Goal: Task Accomplishment & Management: Manage account settings

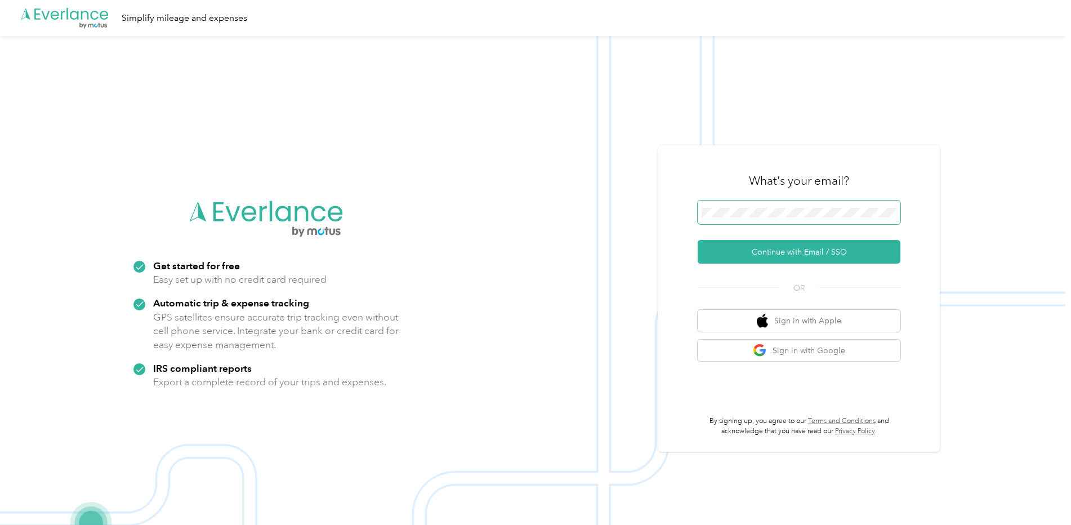
click at [777, 221] on span at bounding box center [799, 213] width 203 height 24
click at [777, 261] on button "Continue with Email / SSO" at bounding box center [799, 252] width 203 height 24
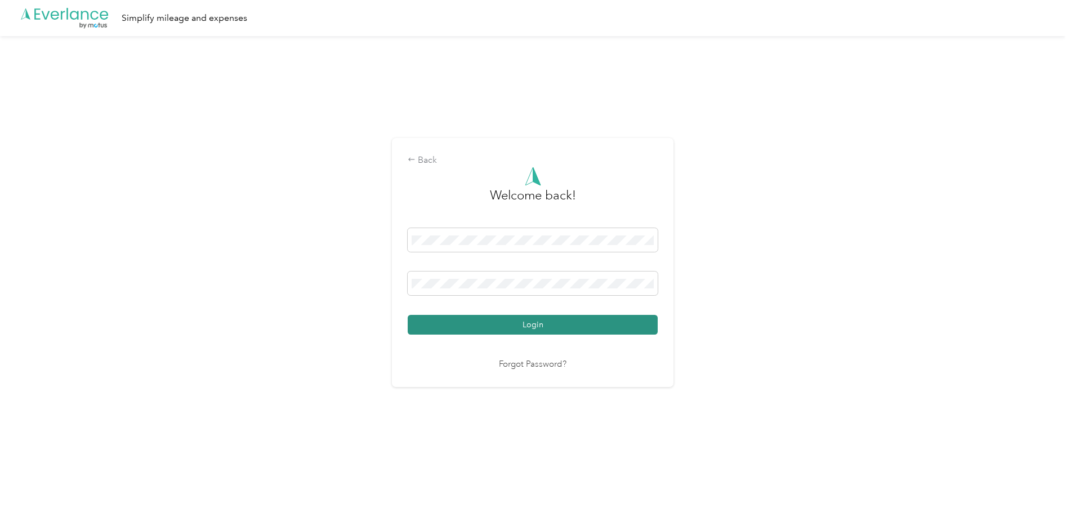
click at [592, 322] on button "Login" at bounding box center [533, 325] width 250 height 20
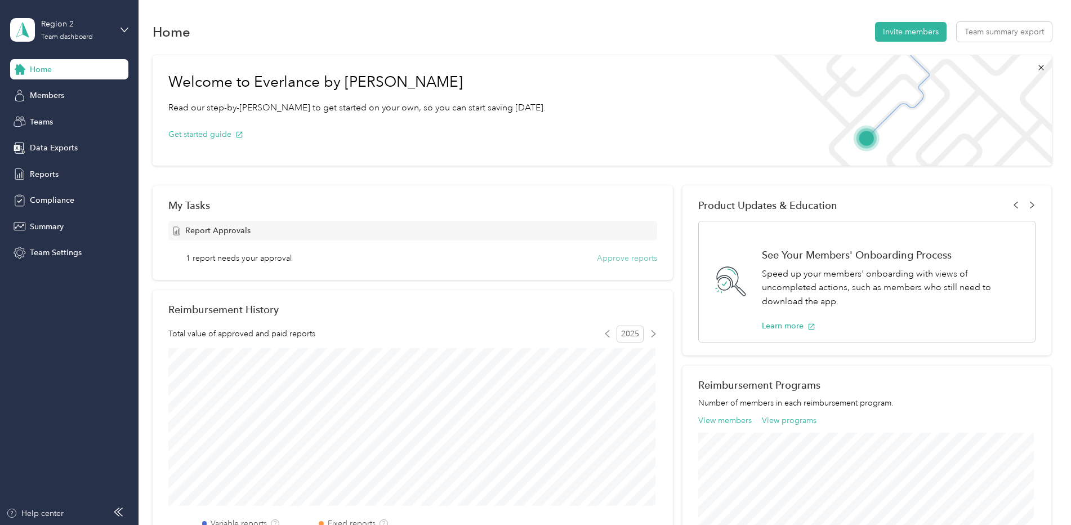
click at [612, 253] on button "Approve reports" at bounding box center [627, 258] width 60 height 12
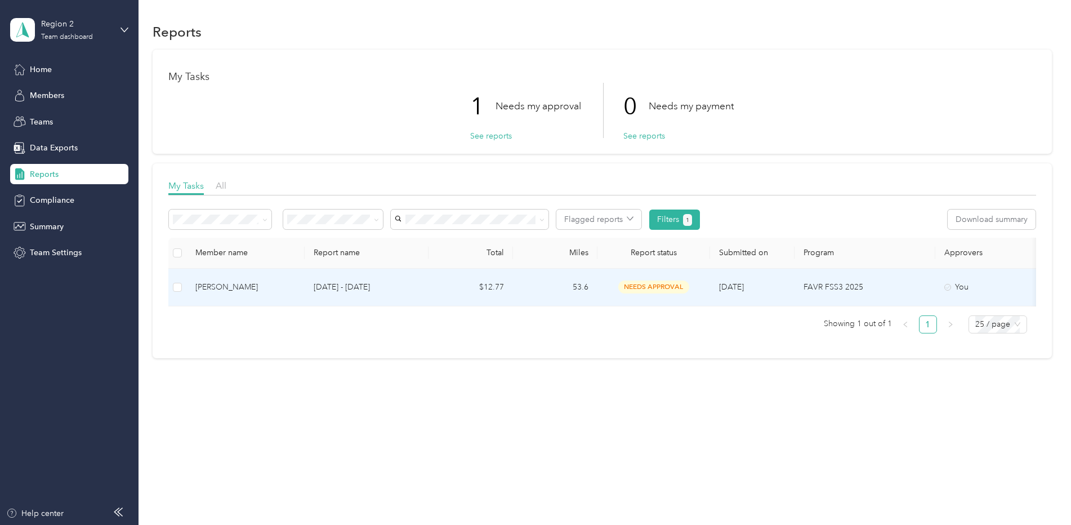
click at [225, 283] on div "Rosa M. Vasquez" at bounding box center [245, 287] width 100 height 12
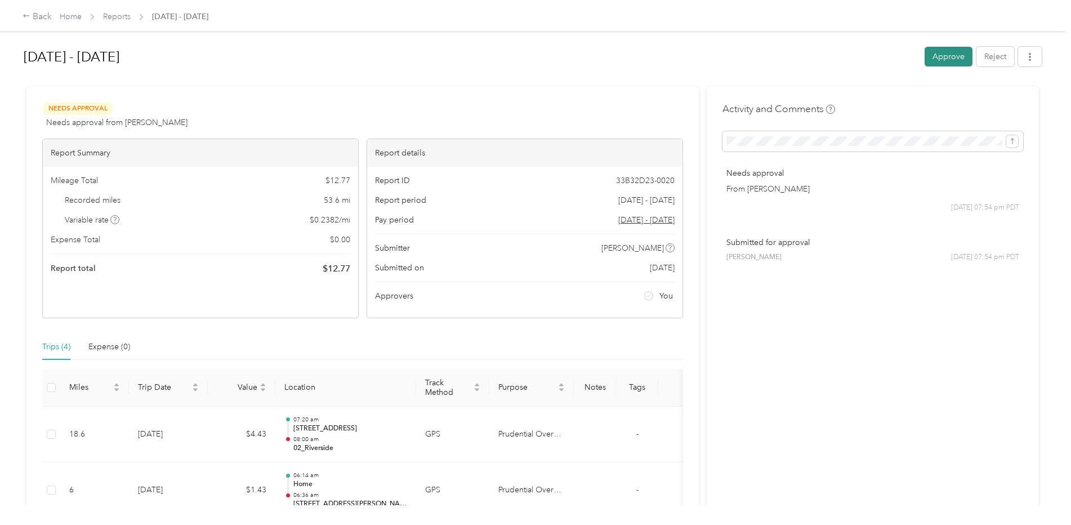
click at [931, 65] on button "Approve" at bounding box center [949, 57] width 48 height 20
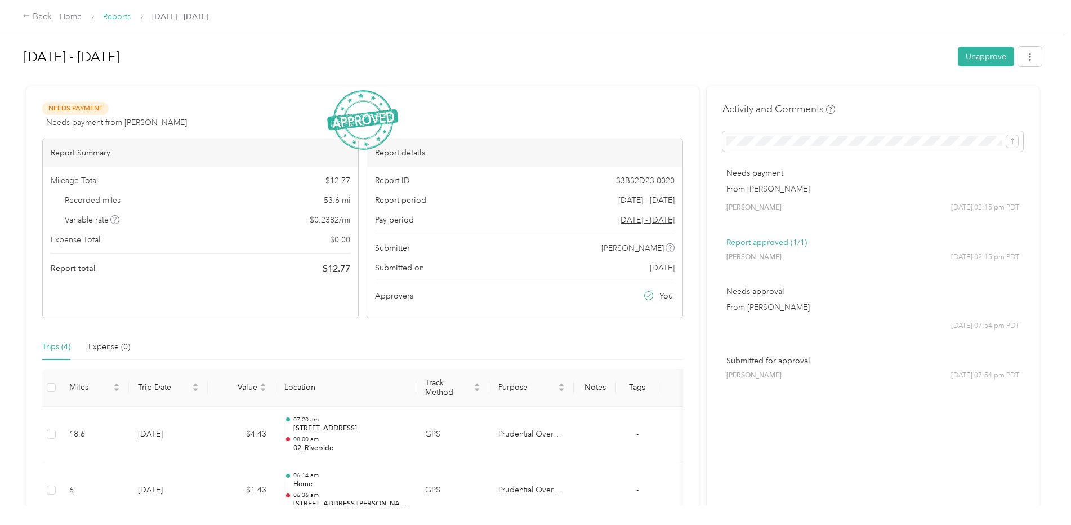
click at [126, 21] on link "Reports" at bounding box center [117, 17] width 28 height 10
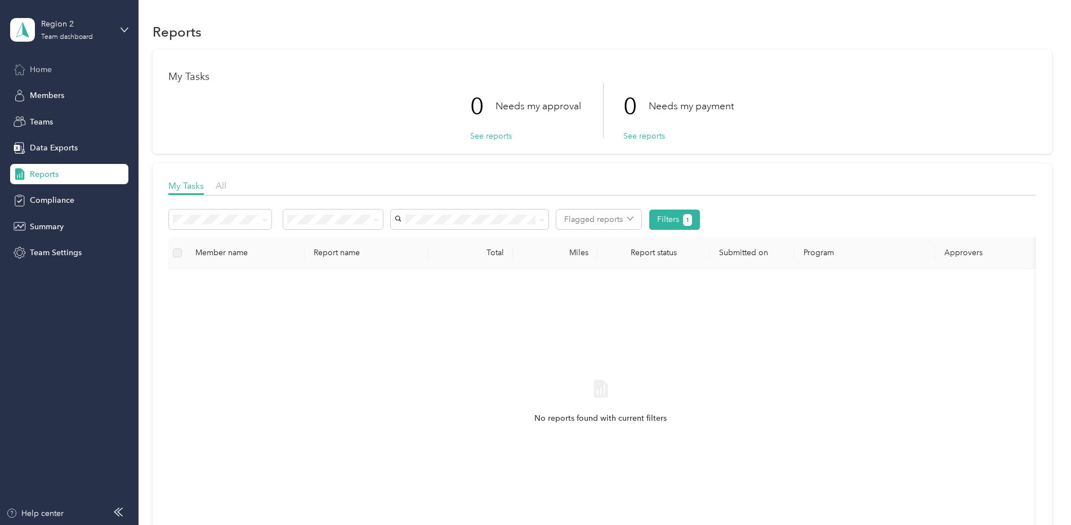
click at [61, 73] on div "Home" at bounding box center [69, 69] width 118 height 20
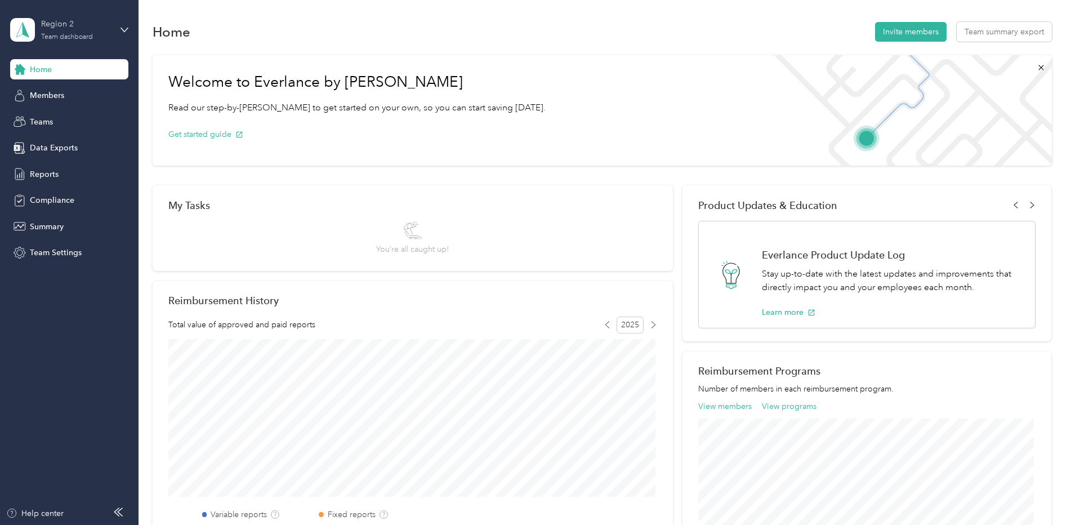
click at [101, 33] on div "Region 2 Team dashboard" at bounding box center [76, 29] width 70 height 23
click at [91, 113] on div "Personal dashboard" at bounding box center [128, 118] width 221 height 20
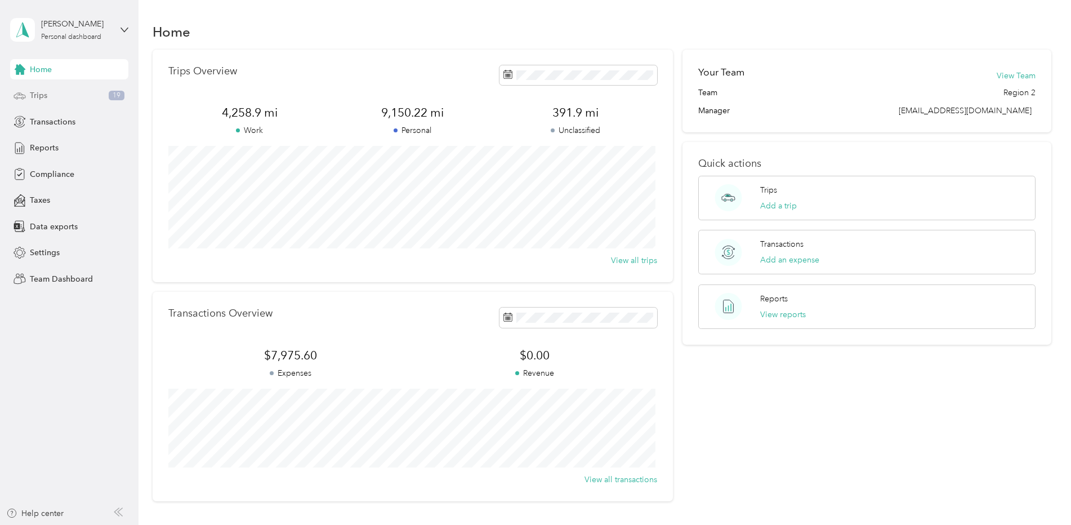
click at [85, 99] on div "Trips 19" at bounding box center [69, 96] width 118 height 20
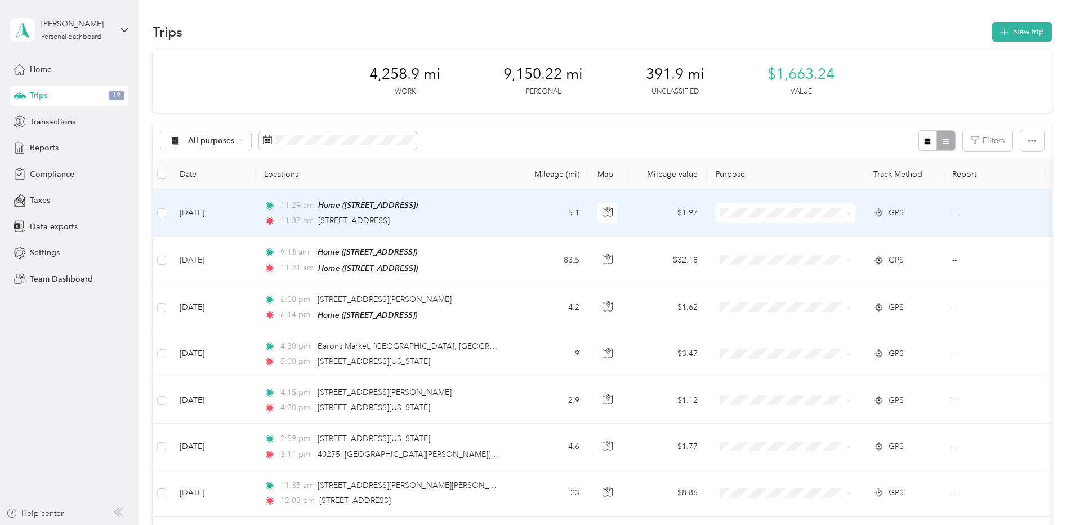
click at [167, 212] on td at bounding box center [162, 213] width 18 height 47
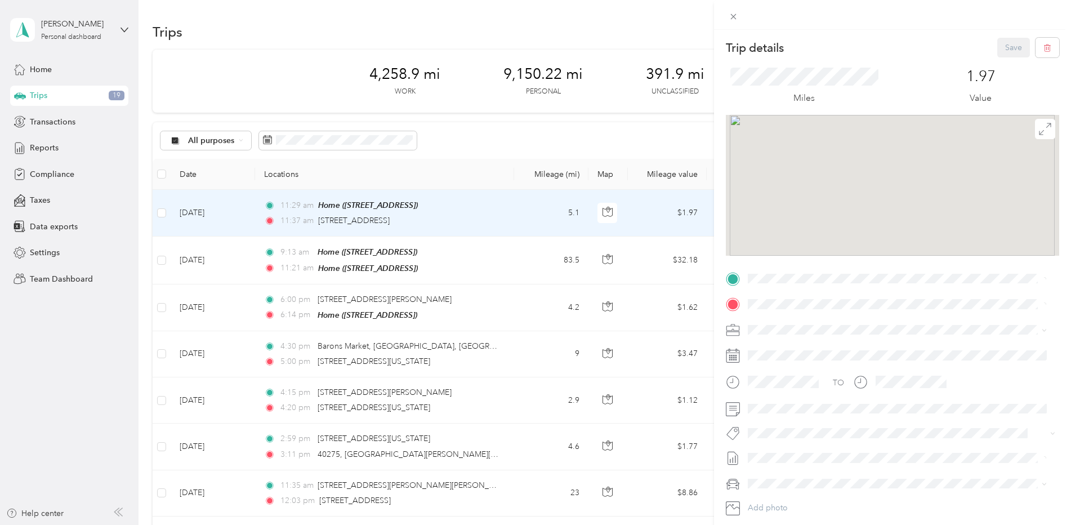
click at [158, 213] on div "Trip details Save This trip cannot be edited because it is either under review,…" at bounding box center [535, 262] width 1071 height 525
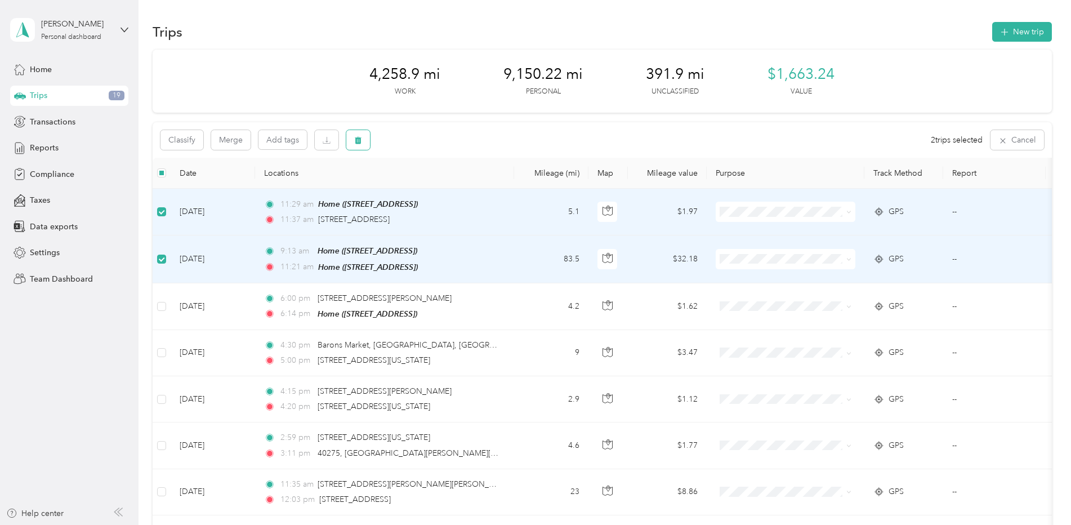
click at [355, 143] on icon "button" at bounding box center [358, 140] width 8 height 8
click at [441, 187] on button "Yes" at bounding box center [442, 187] width 22 height 18
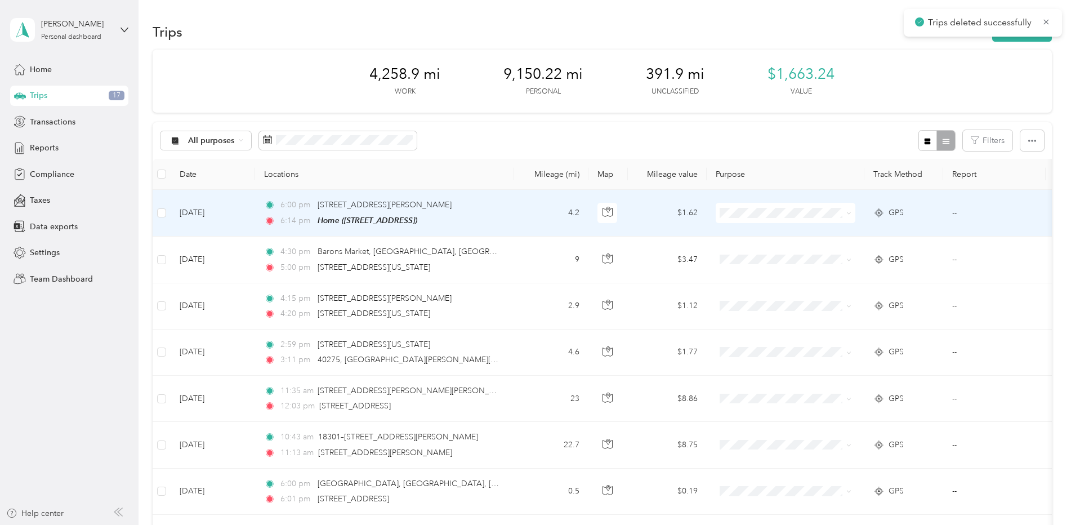
click at [954, 216] on td "--" at bounding box center [995, 213] width 103 height 47
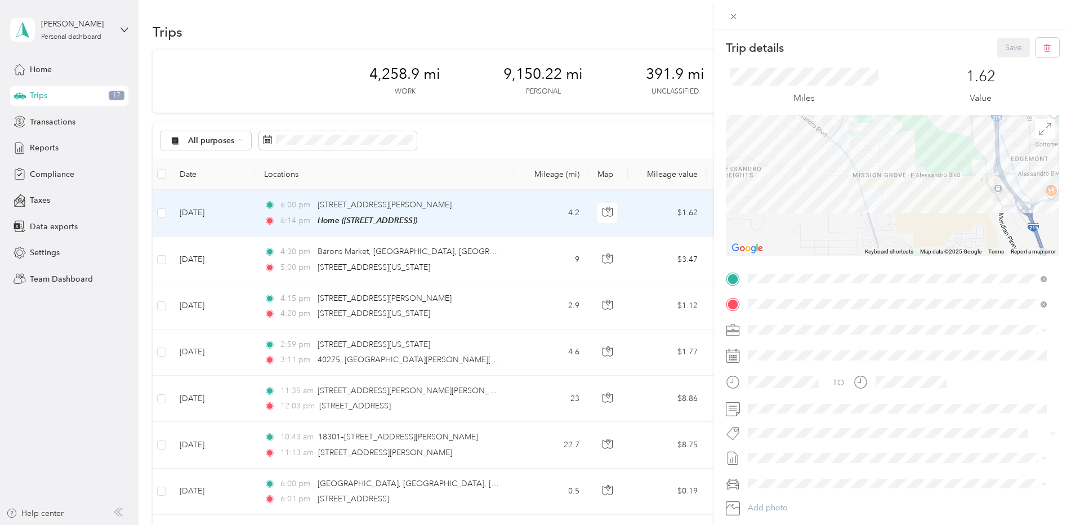
click at [611, 125] on div "Trip details Save This trip cannot be edited because it is either under review,…" at bounding box center [535, 262] width 1071 height 525
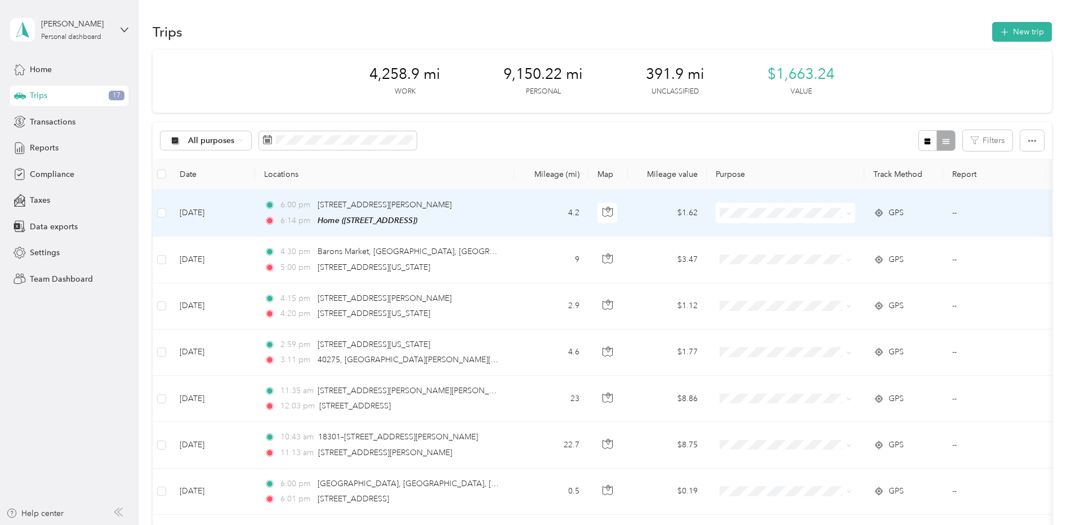
click at [168, 213] on td at bounding box center [162, 213] width 18 height 47
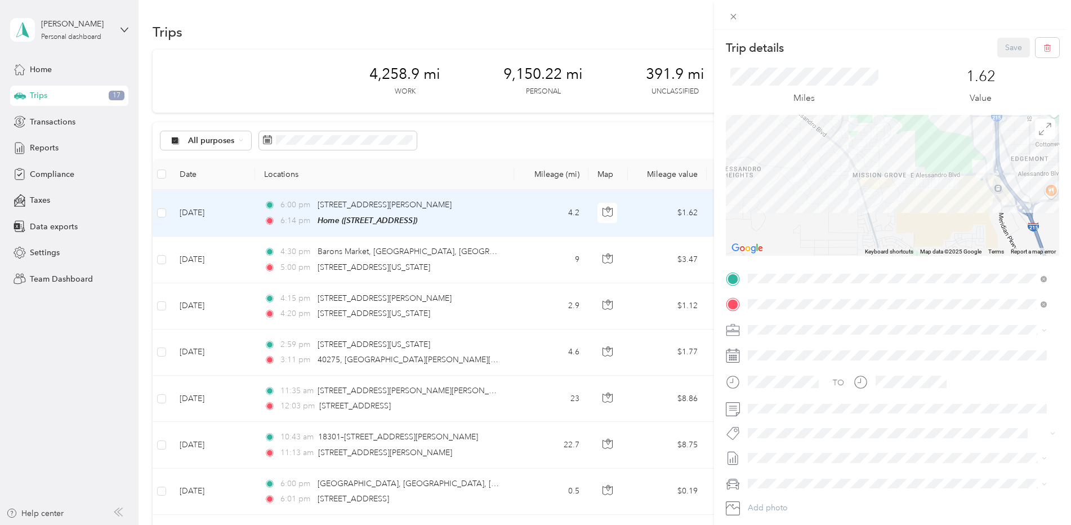
click at [157, 209] on div "Trip details Save This trip cannot be edited because it is either under review,…" at bounding box center [535, 262] width 1071 height 525
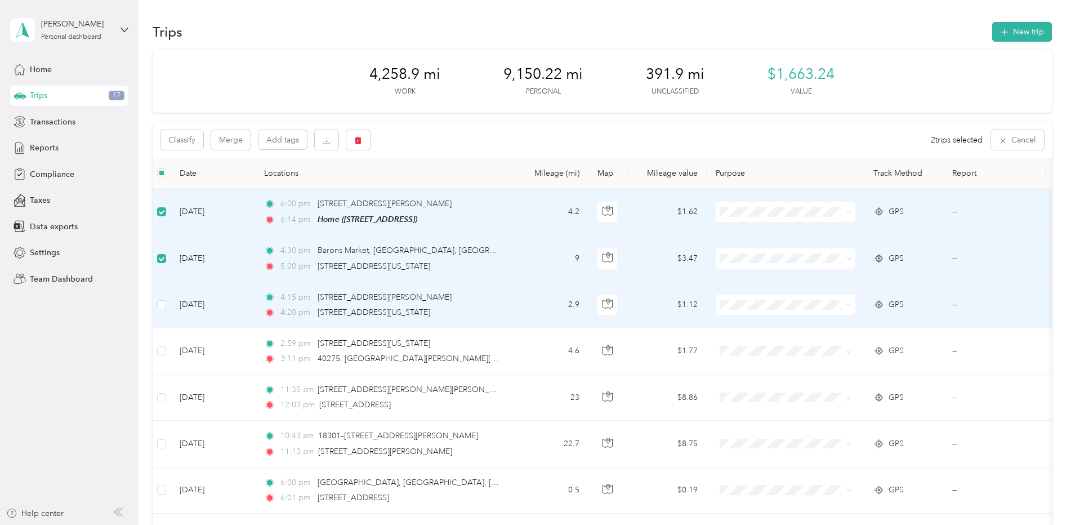
click at [154, 300] on td at bounding box center [162, 305] width 18 height 46
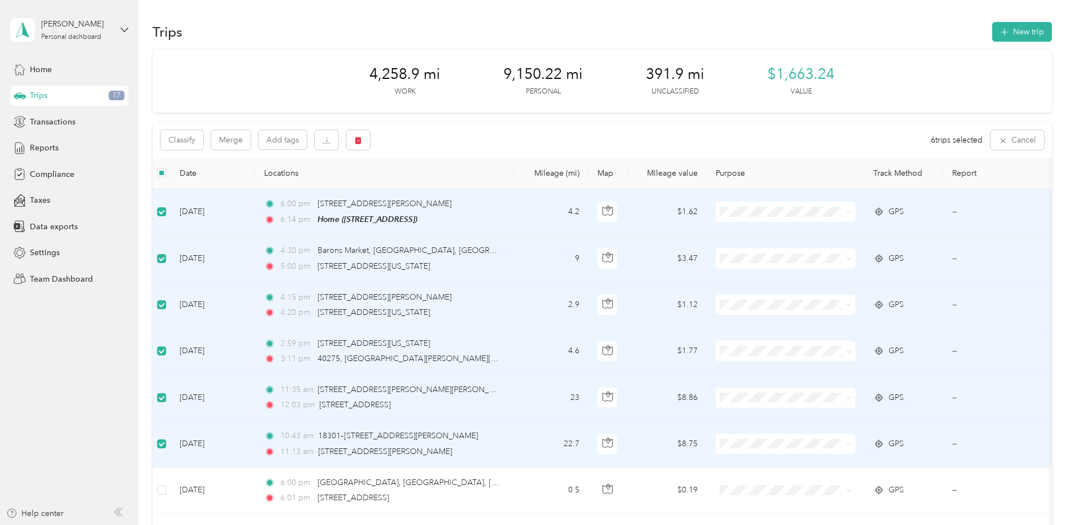
click at [789, 448] on span at bounding box center [786, 444] width 140 height 20
click at [852, 445] on span at bounding box center [786, 444] width 140 height 20
click at [850, 214] on icon at bounding box center [849, 212] width 5 height 5
click at [816, 255] on li "Personal" at bounding box center [786, 253] width 140 height 20
click at [852, 257] on span at bounding box center [786, 258] width 140 height 20
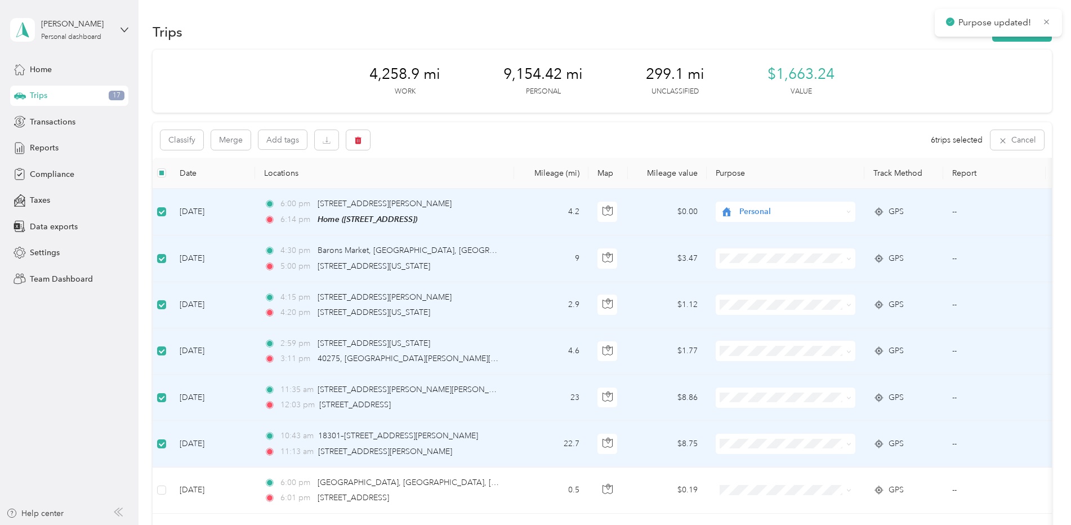
click at [851, 257] on icon at bounding box center [849, 258] width 5 height 5
click at [808, 292] on li "Personal" at bounding box center [786, 299] width 140 height 20
click at [848, 301] on span at bounding box center [849, 305] width 5 height 10
click at [851, 305] on icon at bounding box center [849, 305] width 5 height 5
click at [816, 335] on li "Personal" at bounding box center [786, 345] width 140 height 20
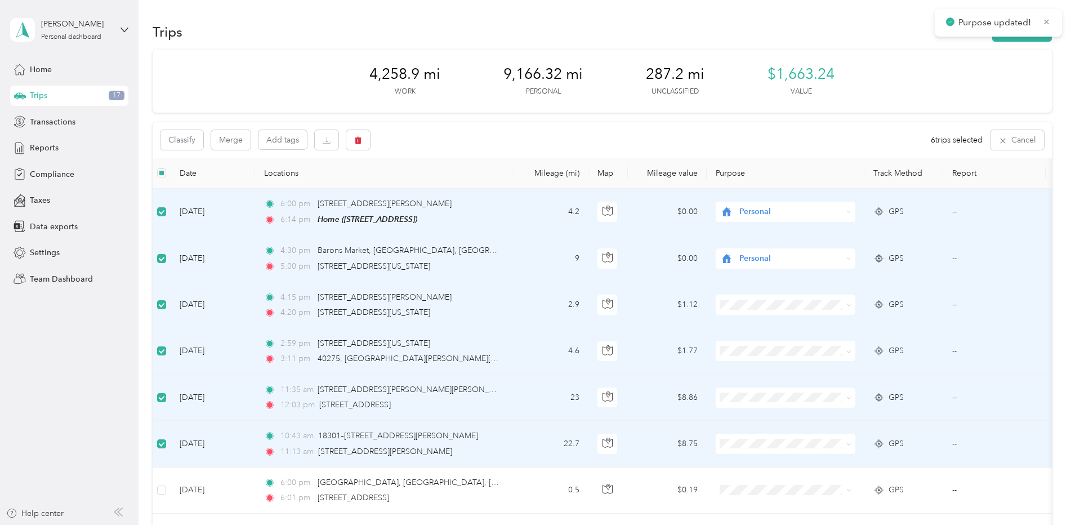
click at [843, 351] on span at bounding box center [847, 351] width 9 height 12
click at [849, 353] on icon at bounding box center [849, 351] width 5 height 5
click at [812, 384] on li "Personal" at bounding box center [786, 391] width 140 height 20
click at [848, 392] on span at bounding box center [847, 398] width 9 height 12
click at [851, 399] on span at bounding box center [849, 398] width 5 height 10
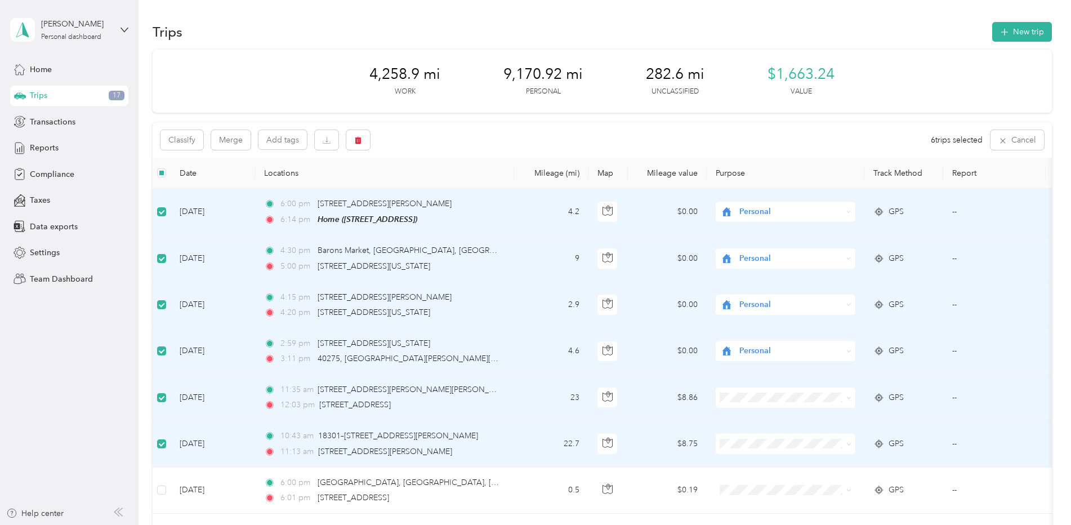
click at [849, 397] on icon at bounding box center [849, 397] width 5 height 5
click at [769, 446] on body "Jonathan R. Locke Personal dashboard Home Trips 17 Transactions Reports Complia…" at bounding box center [533, 262] width 1066 height 525
click at [849, 446] on icon at bounding box center [849, 444] width 5 height 5
click at [752, 474] on li "Personal" at bounding box center [786, 482] width 140 height 20
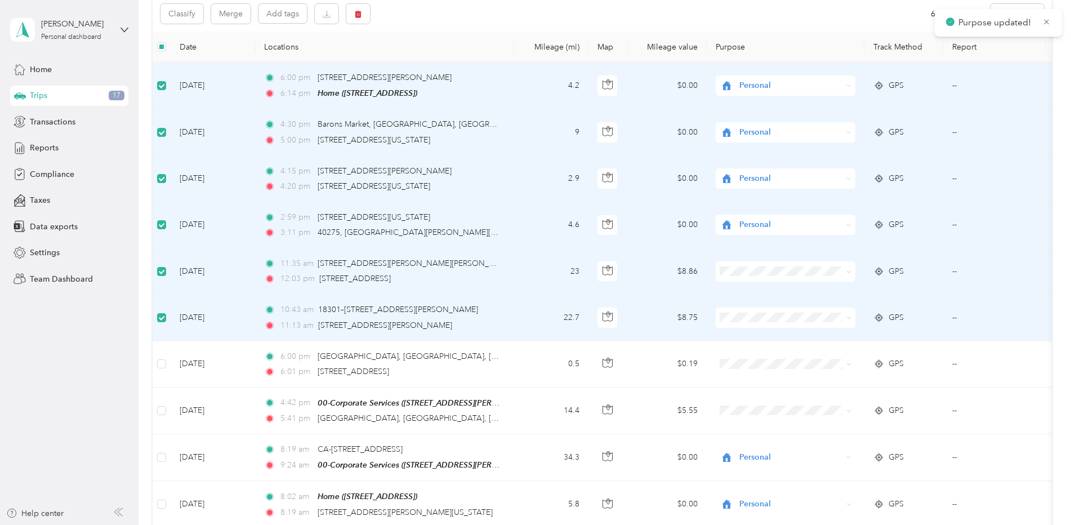
scroll to position [169, 0]
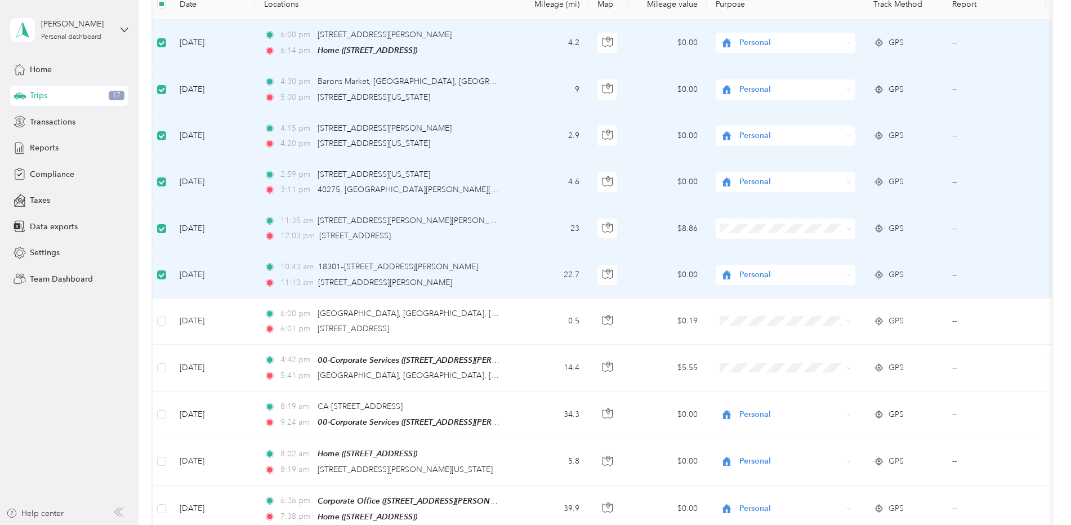
click at [850, 231] on span at bounding box center [849, 229] width 5 height 10
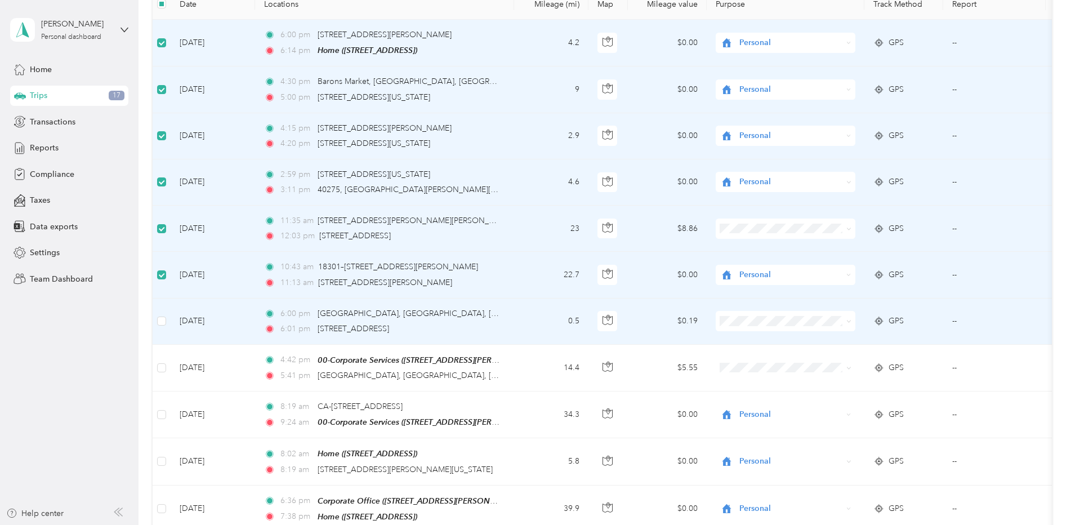
click at [829, 354] on li "Personal" at bounding box center [786, 358] width 140 height 20
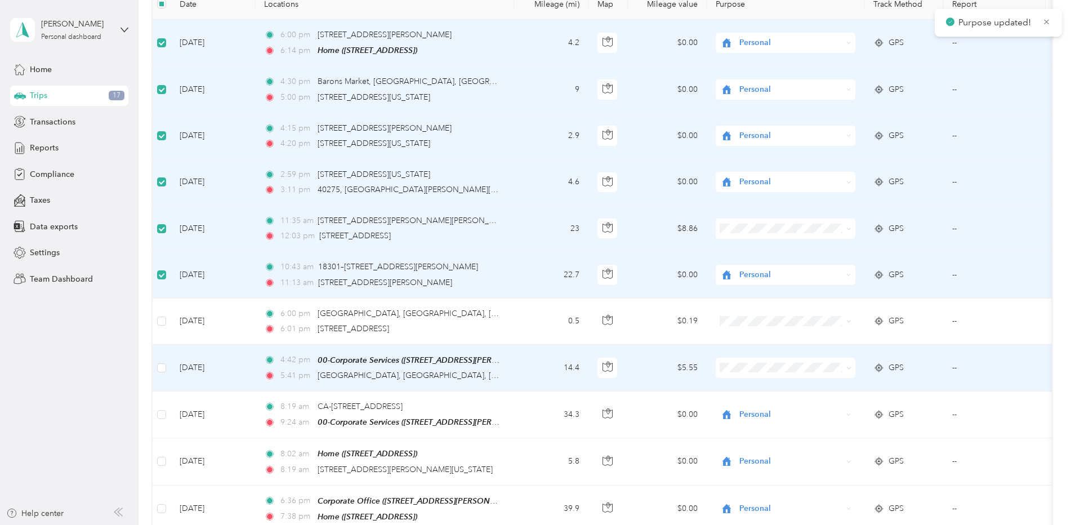
click at [843, 363] on span at bounding box center [847, 368] width 9 height 12
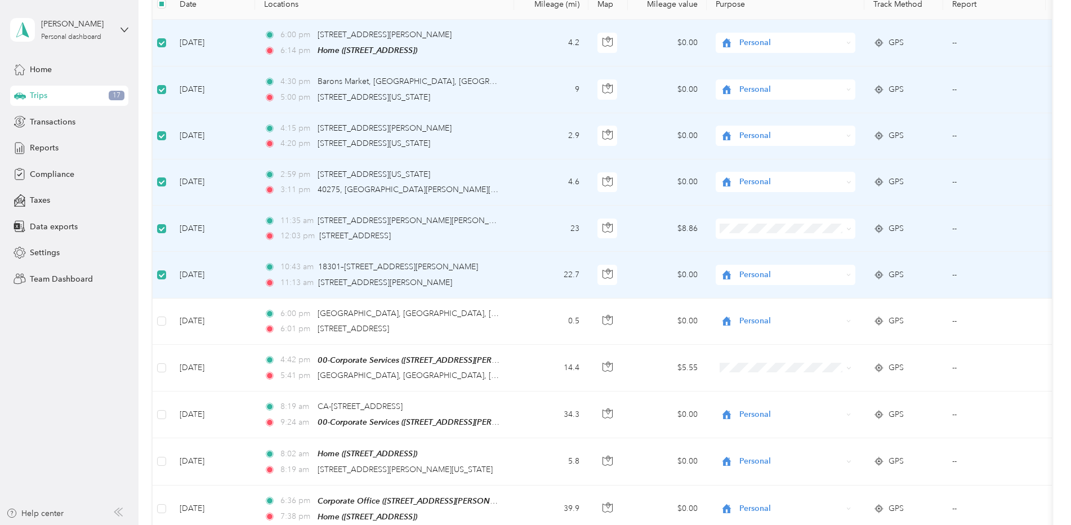
click at [850, 229] on icon at bounding box center [849, 228] width 5 height 5
click at [818, 262] on li "Personal" at bounding box center [786, 269] width 140 height 20
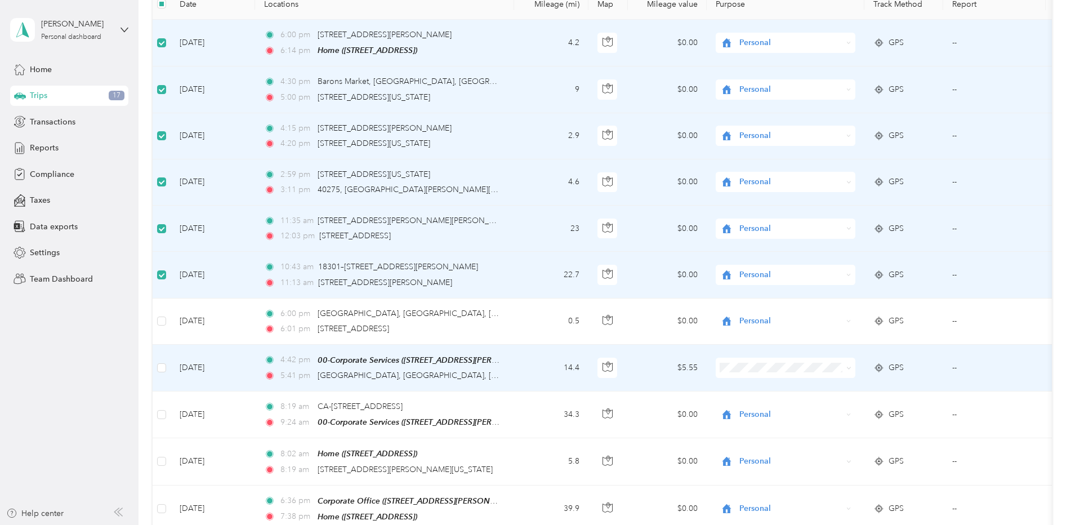
click at [847, 366] on icon at bounding box center [849, 368] width 5 height 5
click at [827, 405] on span "Personal" at bounding box center [796, 408] width 104 height 12
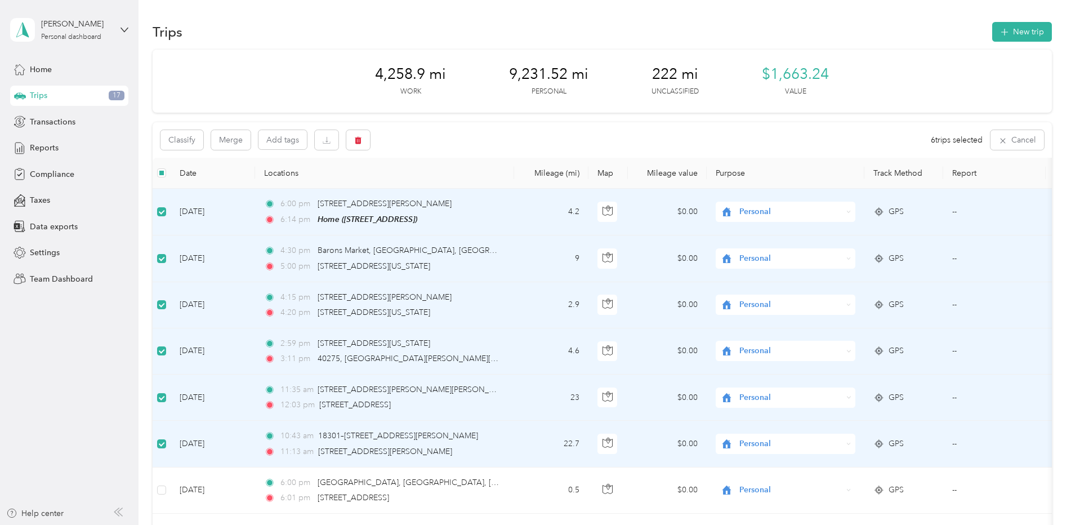
scroll to position [0, 36]
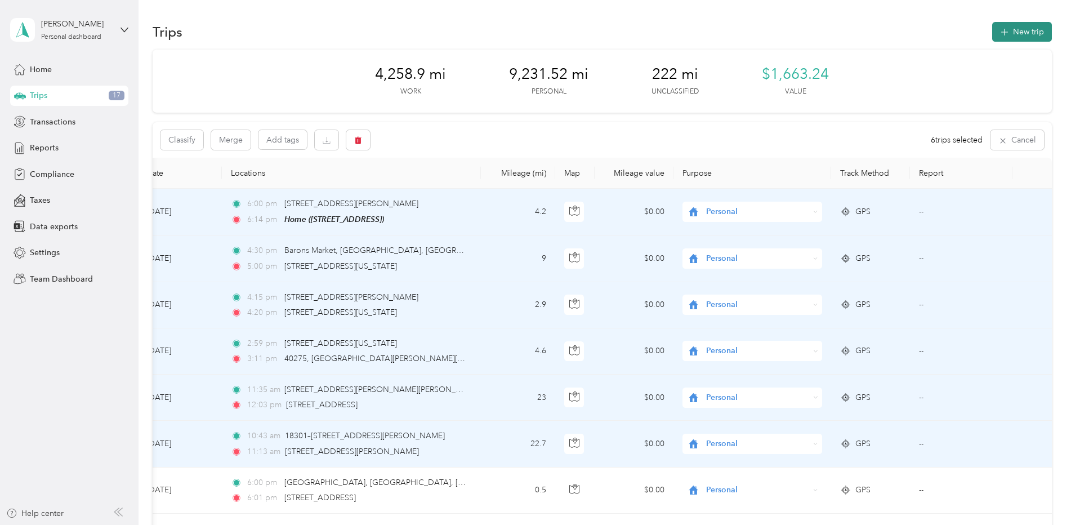
click at [1017, 36] on button "New trip" at bounding box center [1023, 32] width 60 height 20
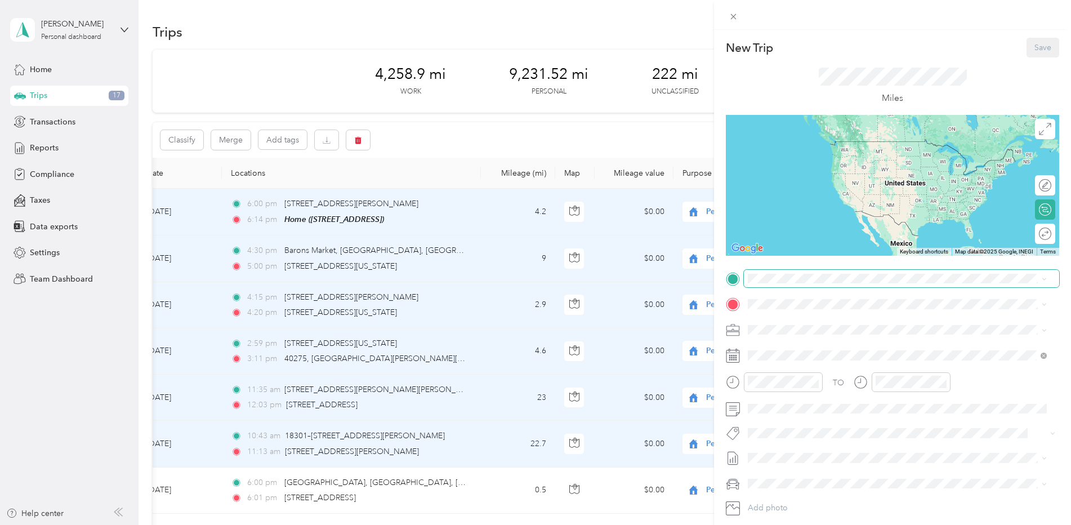
click at [811, 285] on span at bounding box center [901, 279] width 315 height 18
click at [837, 405] on div "Ontario Airport Ontario Airport, 2500 E Airport Dr, Ontario, CA 91761, United S…" at bounding box center [906, 410] width 274 height 35
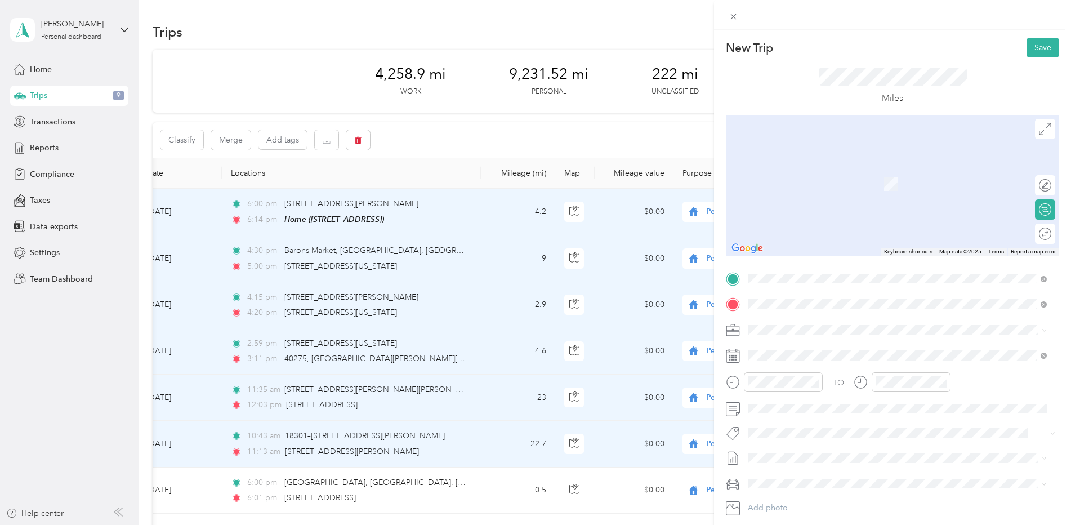
click at [841, 354] on div "Home 14005 Crystal View Terr, 92508, Riverside, CA, United States" at bounding box center [805, 356] width 72 height 24
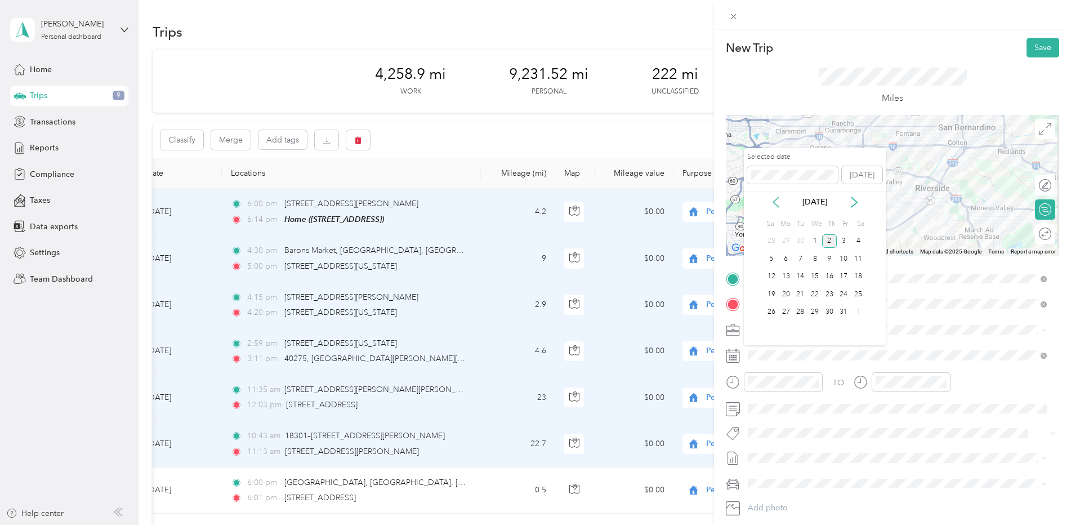
click at [780, 203] on icon at bounding box center [776, 202] width 11 height 11
click at [826, 296] on div "25" at bounding box center [829, 294] width 15 height 14
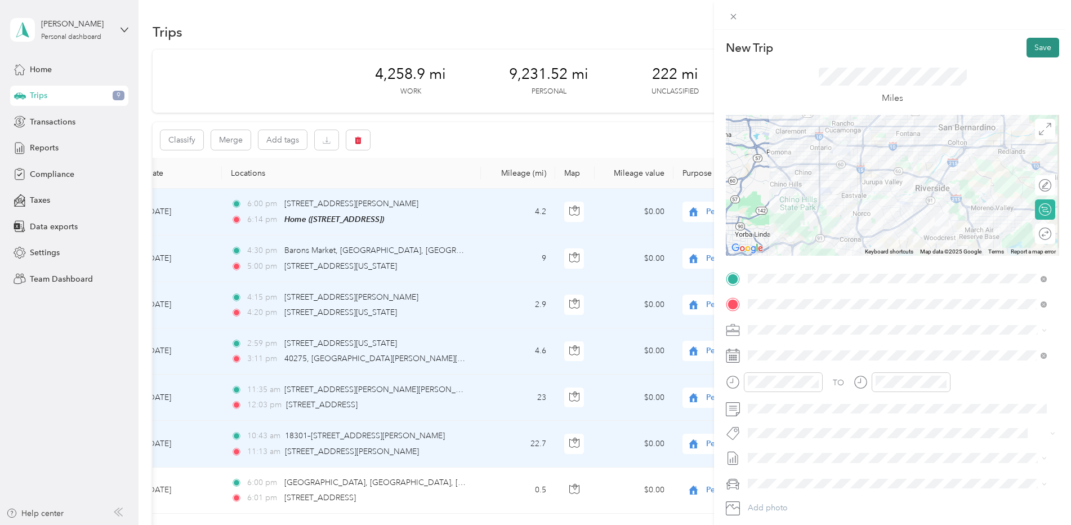
click at [1038, 49] on button "Save" at bounding box center [1043, 48] width 33 height 20
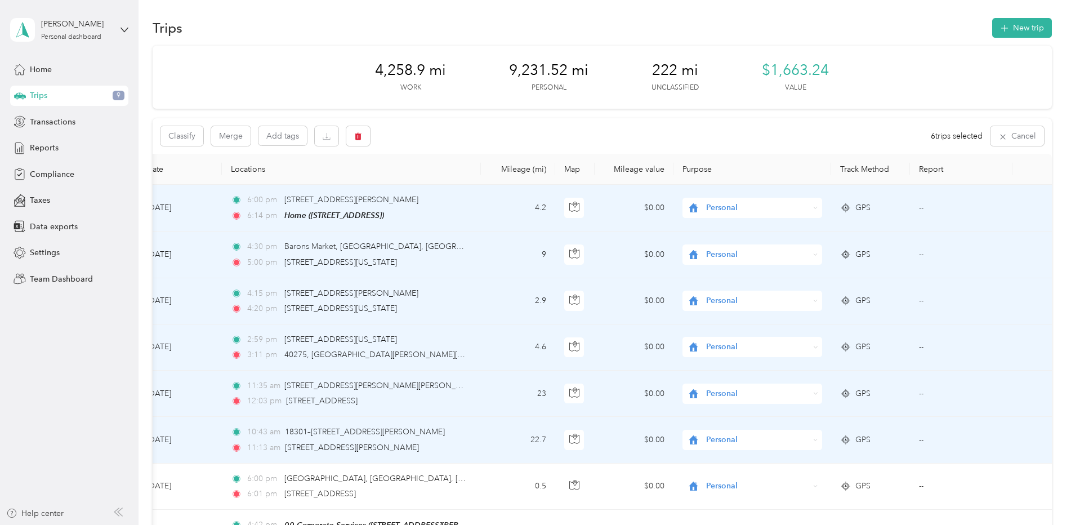
scroll to position [0, 0]
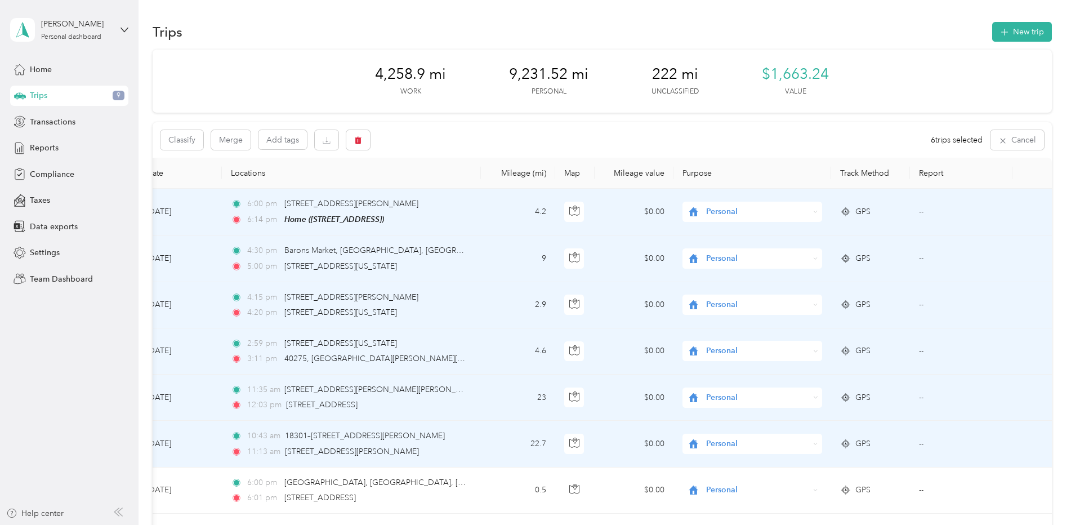
click at [74, 95] on div "Trips 9" at bounding box center [69, 96] width 118 height 20
click at [67, 150] on div "Reports" at bounding box center [69, 148] width 118 height 20
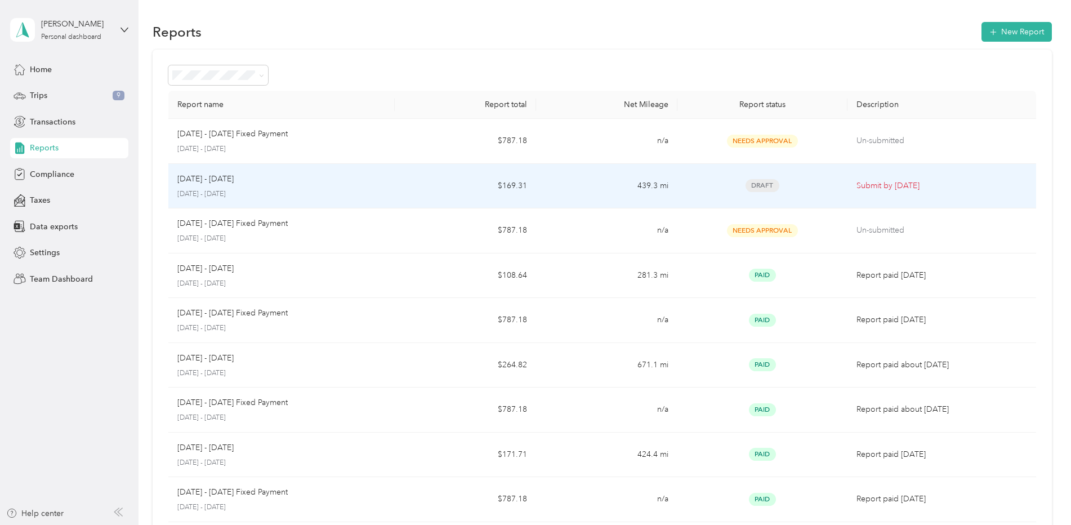
click at [848, 189] on td "Submit by Oct. 4, 2025" at bounding box center [942, 186] width 189 height 45
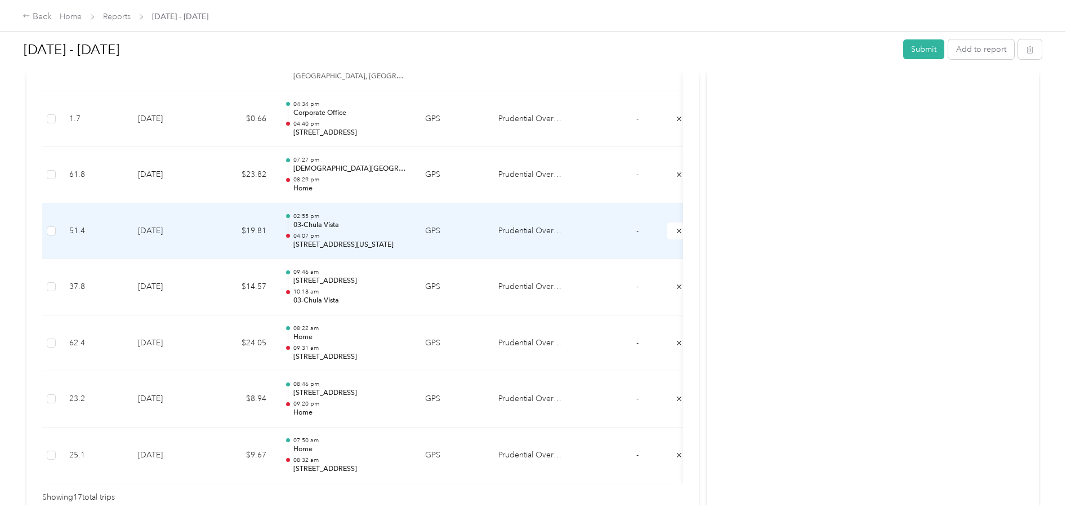
scroll to position [901, 0]
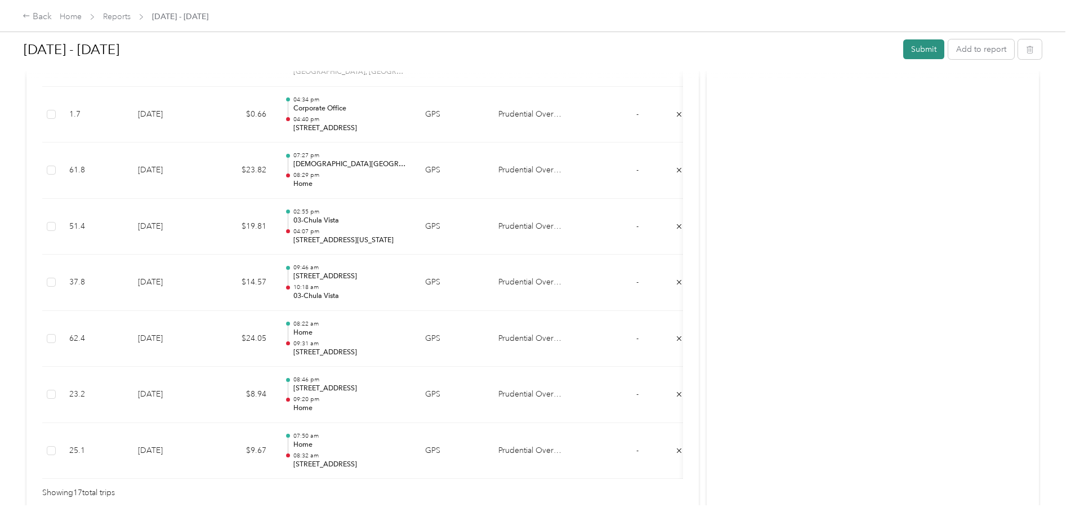
click at [917, 54] on button "Submit" at bounding box center [924, 49] width 41 height 20
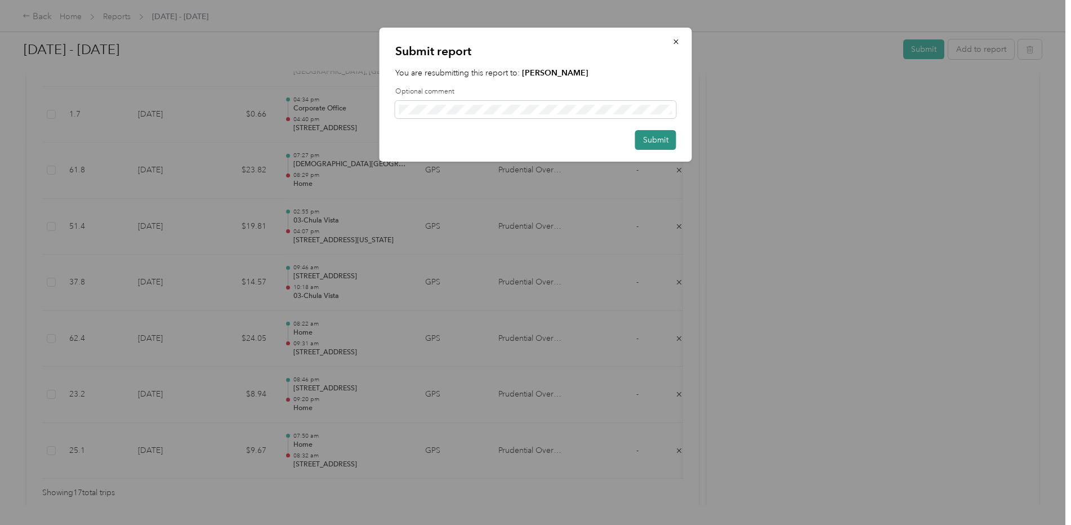
click at [649, 143] on button "Submit" at bounding box center [655, 140] width 41 height 20
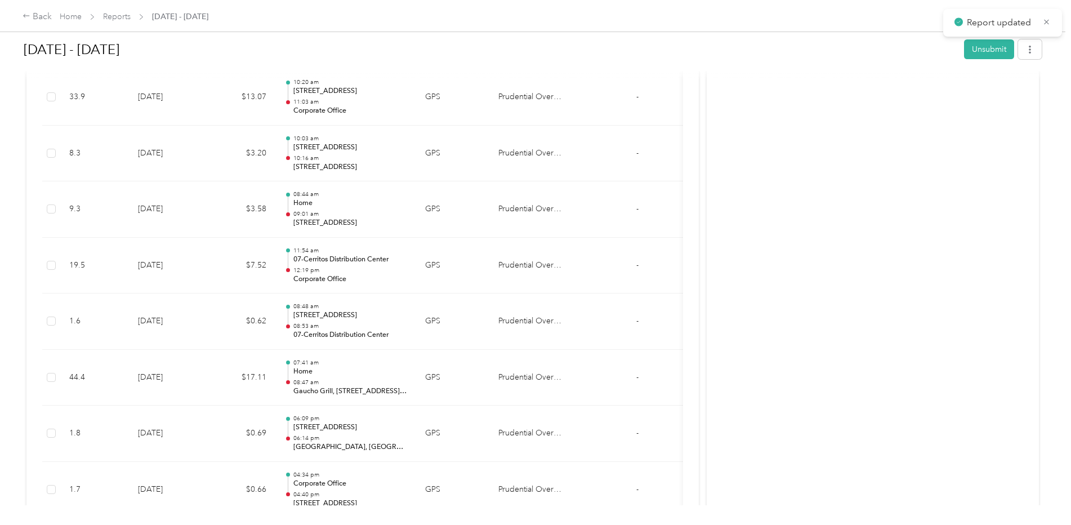
scroll to position [310, 0]
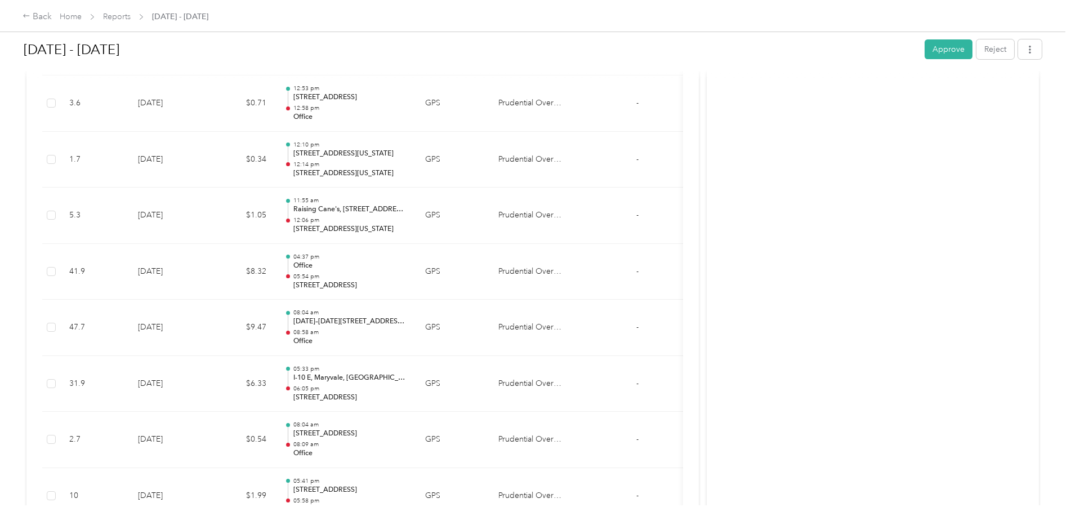
scroll to position [1183, 0]
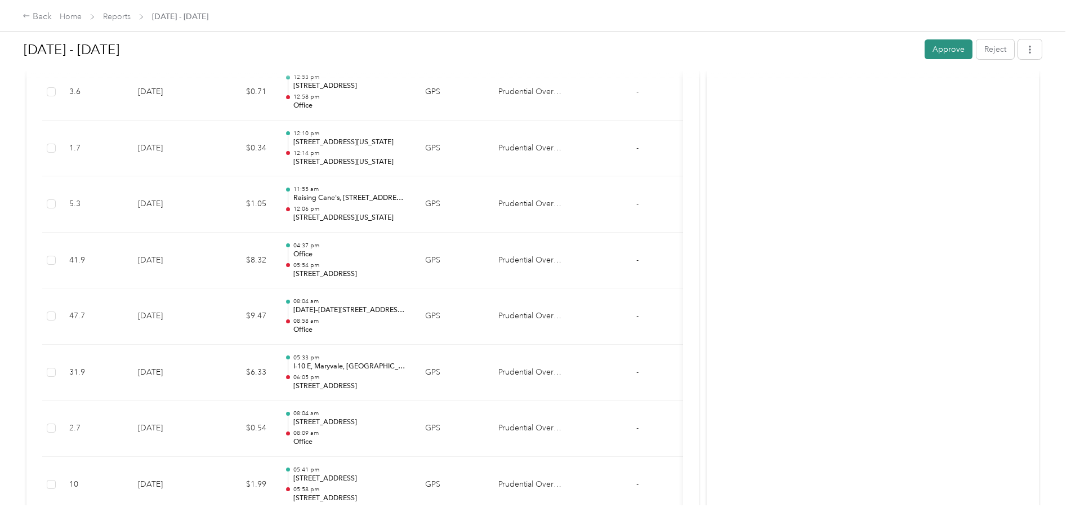
click at [945, 45] on button "Approve" at bounding box center [949, 49] width 48 height 20
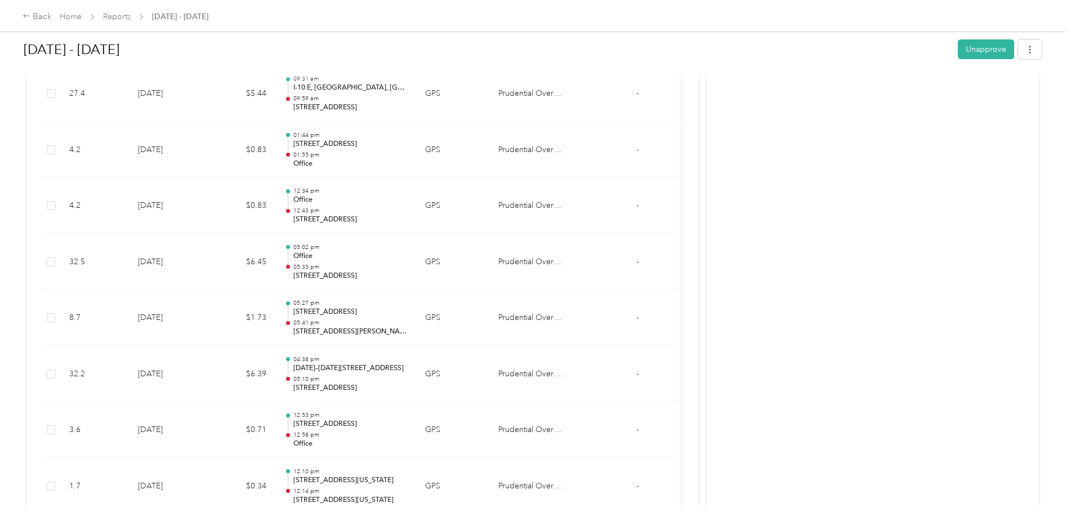
scroll to position [507, 0]
